Goal: Check status: Verify the current state of an ongoing process or item

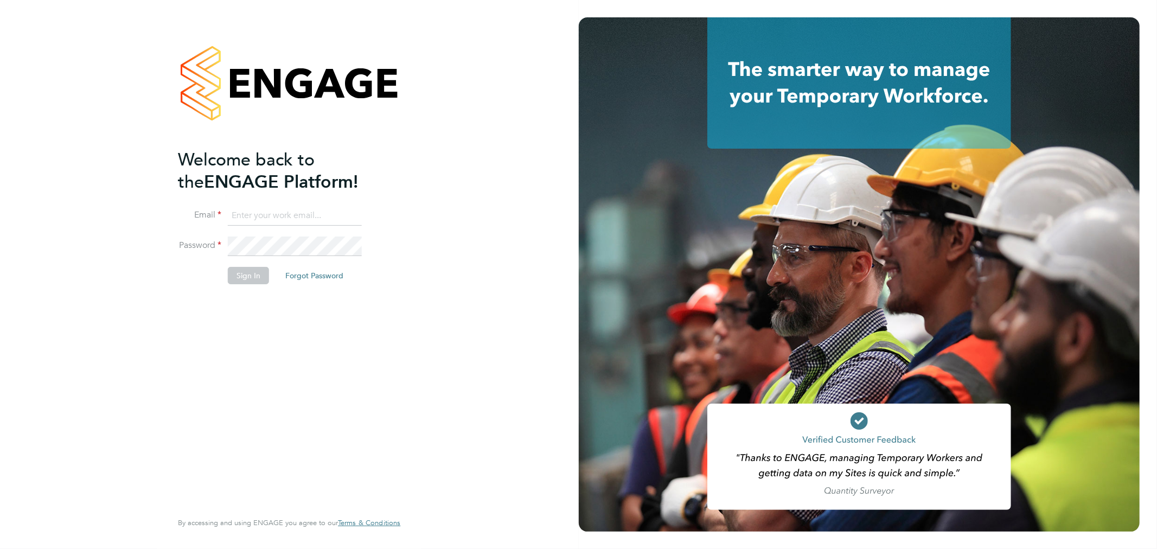
type input "[EMAIL_ADDRESS][DOMAIN_NAME]"
click at [248, 277] on button "Sign In" at bounding box center [248, 275] width 41 height 17
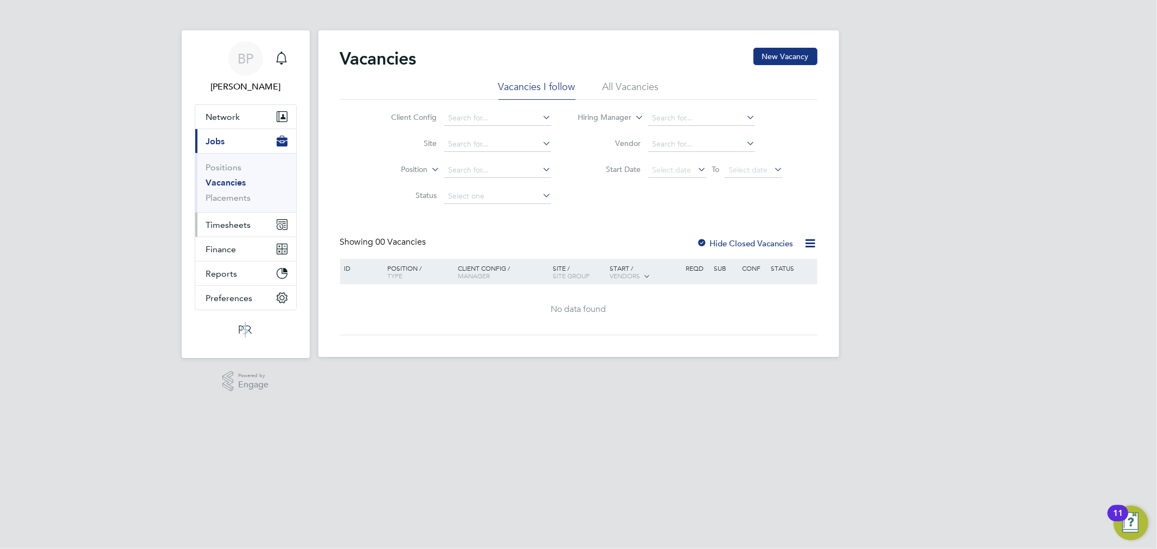
click at [226, 222] on span "Timesheets" at bounding box center [228, 225] width 45 height 10
click at [237, 194] on link "Timesheets" at bounding box center [228, 192] width 45 height 10
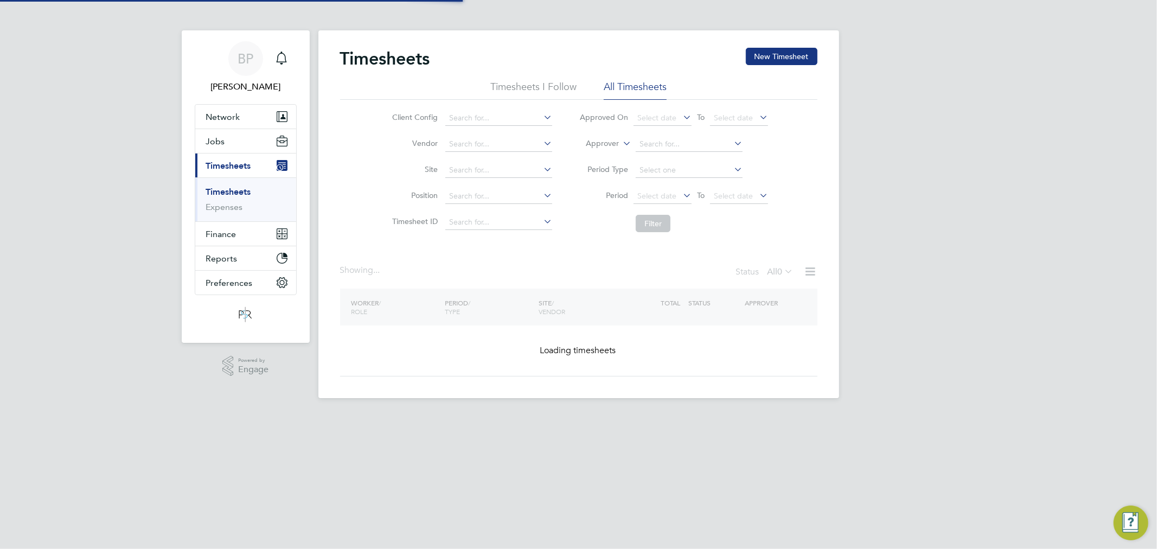
click at [598, 141] on label "Approver" at bounding box center [594, 143] width 49 height 11
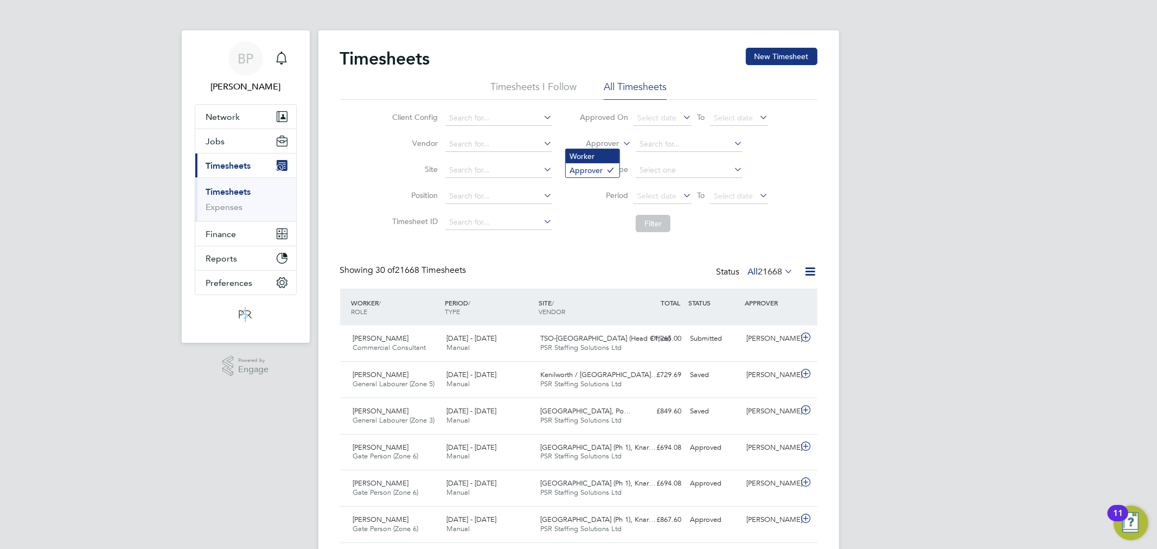
click at [604, 158] on li "Worker" at bounding box center [593, 156] width 54 height 14
click at [653, 138] on input at bounding box center [689, 144] width 107 height 15
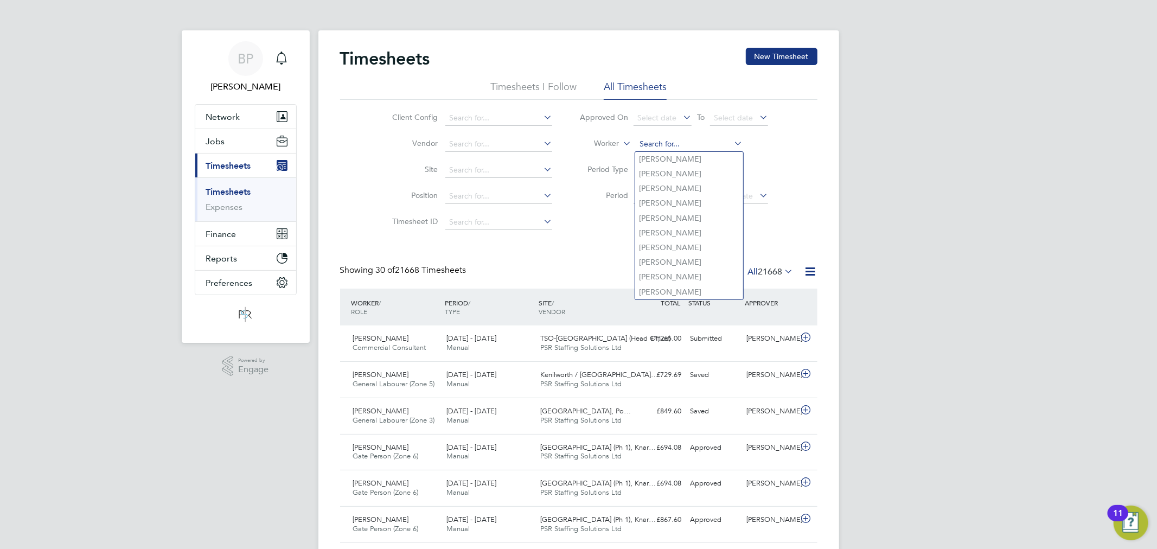
paste input "Steve Nickless"
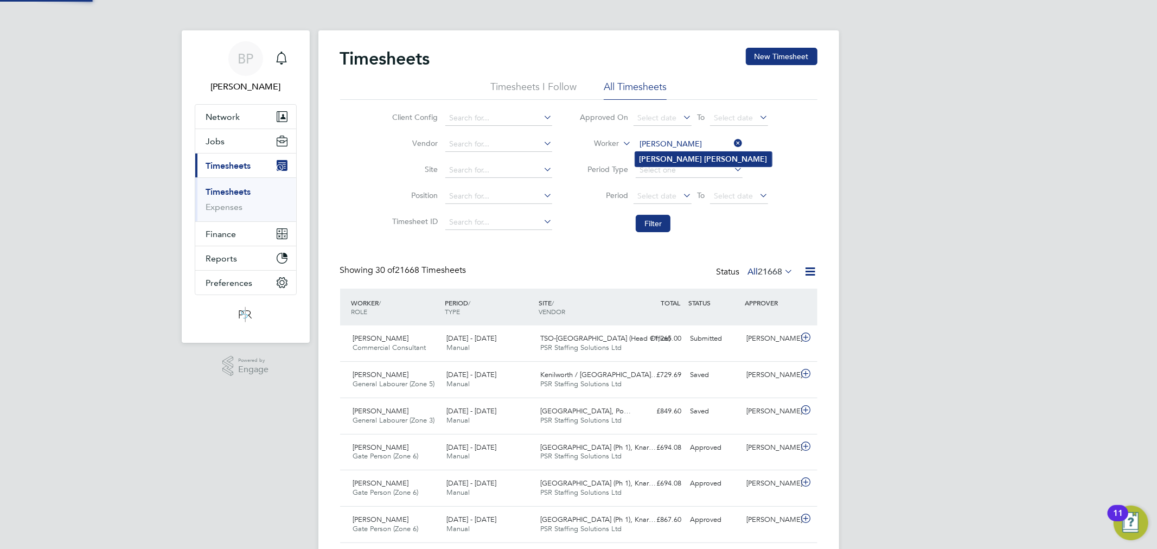
type input "Steve Nickless"
click at [704, 156] on b "Nickless" at bounding box center [735, 159] width 63 height 9
click at [663, 222] on button "Filter" at bounding box center [653, 223] width 35 height 17
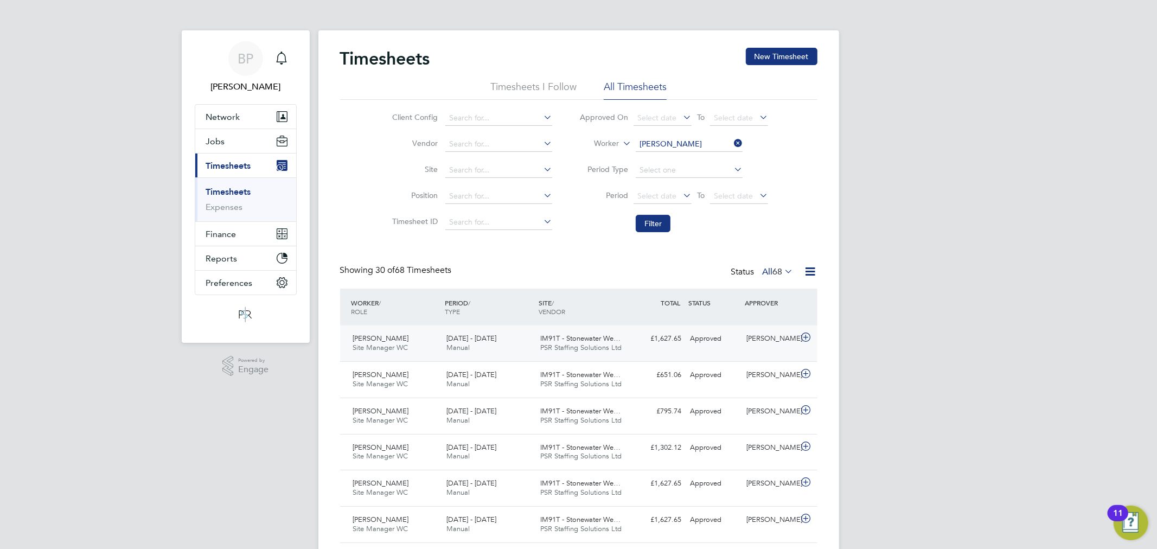
click at [713, 349] on div "Steve Nickless Site Manager WC 13 - 19 Sep 2025 13 - 19 Sep 2025 Manual IM91T -…" at bounding box center [578, 343] width 477 height 36
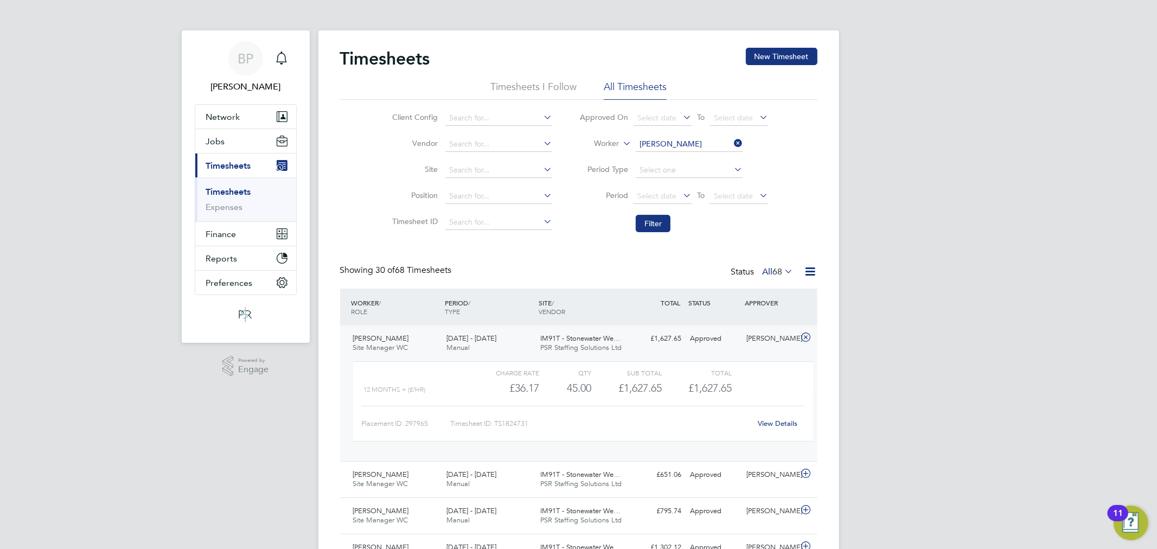
click at [780, 426] on link "View Details" at bounding box center [778, 423] width 40 height 9
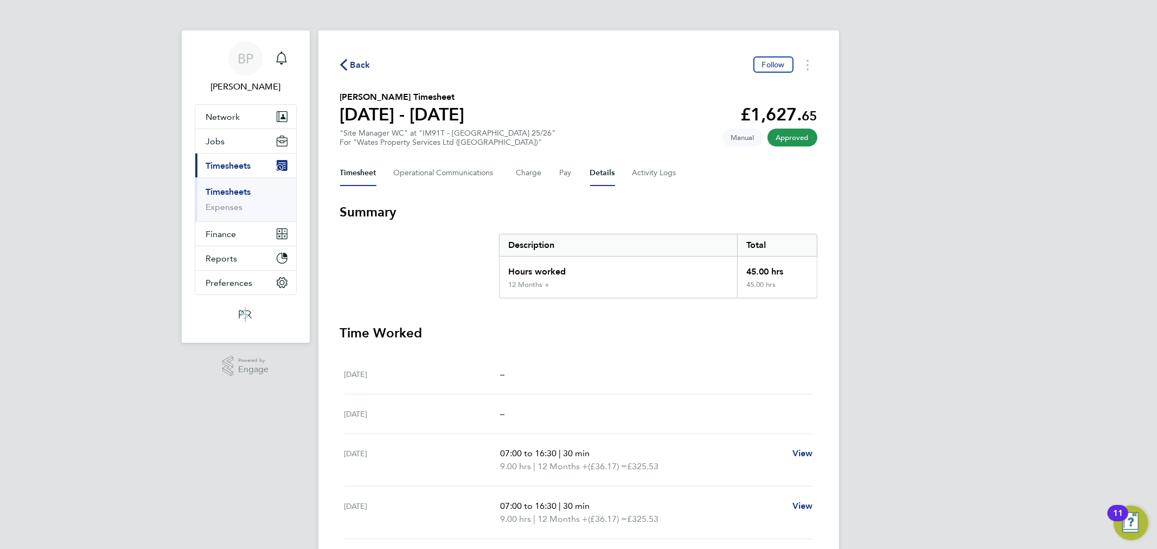
click at [606, 170] on button "Details" at bounding box center [602, 173] width 25 height 26
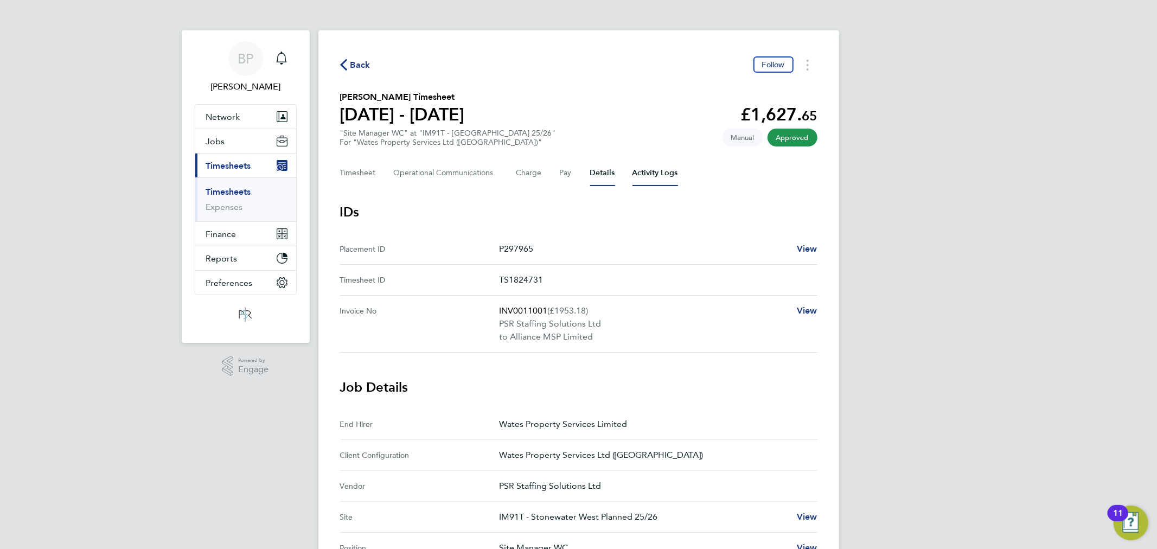
click at [634, 171] on Logs-tab "Activity Logs" at bounding box center [655, 173] width 46 height 26
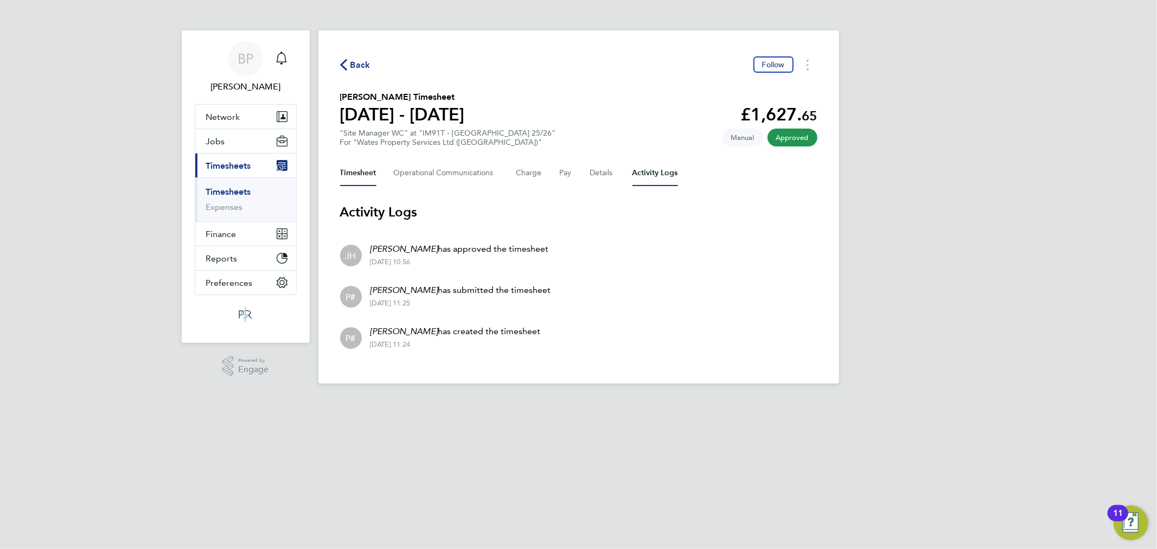
drag, startPoint x: 361, startPoint y: 163, endPoint x: 443, endPoint y: 198, distance: 89.6
click at [362, 166] on button "Timesheet" at bounding box center [358, 173] width 36 height 26
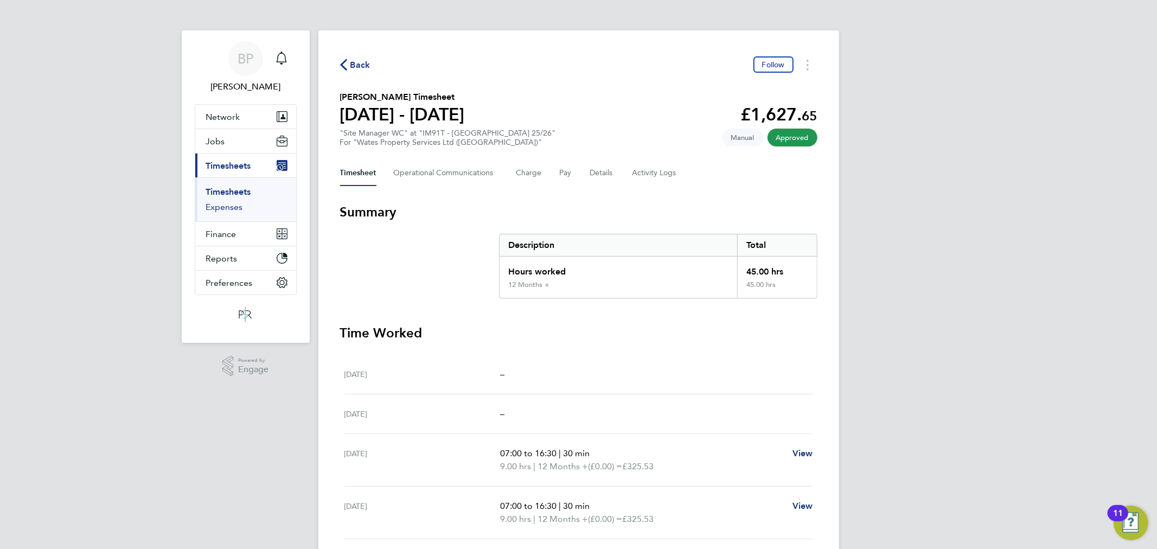
click at [230, 212] on link "Expenses" at bounding box center [224, 207] width 37 height 10
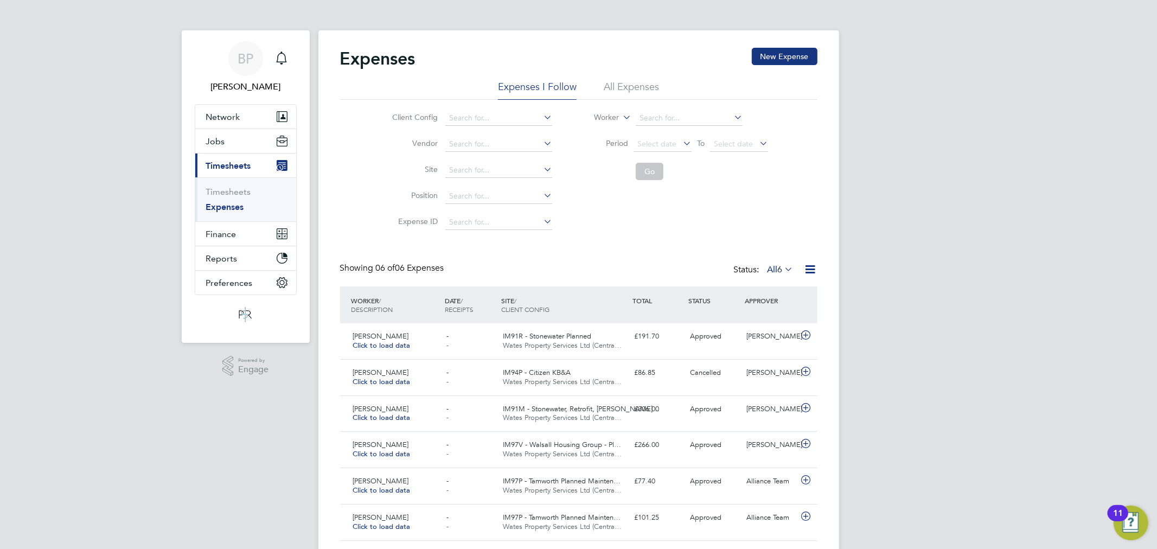
drag, startPoint x: 626, startPoint y: 82, endPoint x: 631, endPoint y: 103, distance: 21.8
click at [625, 82] on li "All Expenses" at bounding box center [631, 90] width 55 height 20
click at [651, 120] on input at bounding box center [689, 118] width 107 height 15
